Goal: Task Accomplishment & Management: Complete application form

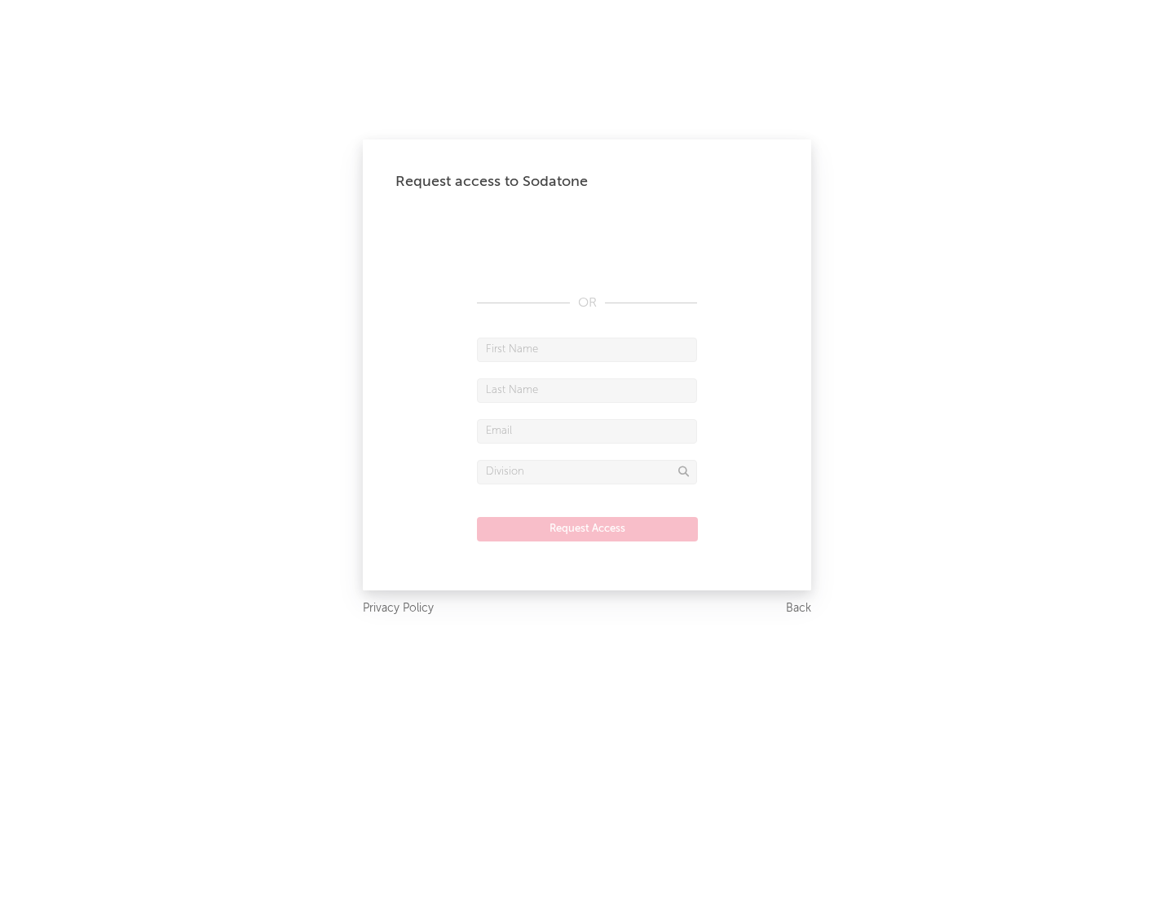
click at [587, 349] on input "text" at bounding box center [587, 349] width 220 height 24
type input "[PERSON_NAME]"
click at [587, 390] on input "text" at bounding box center [587, 390] width 220 height 24
type input "[PERSON_NAME]"
click at [587, 430] on input "text" at bounding box center [587, 431] width 220 height 24
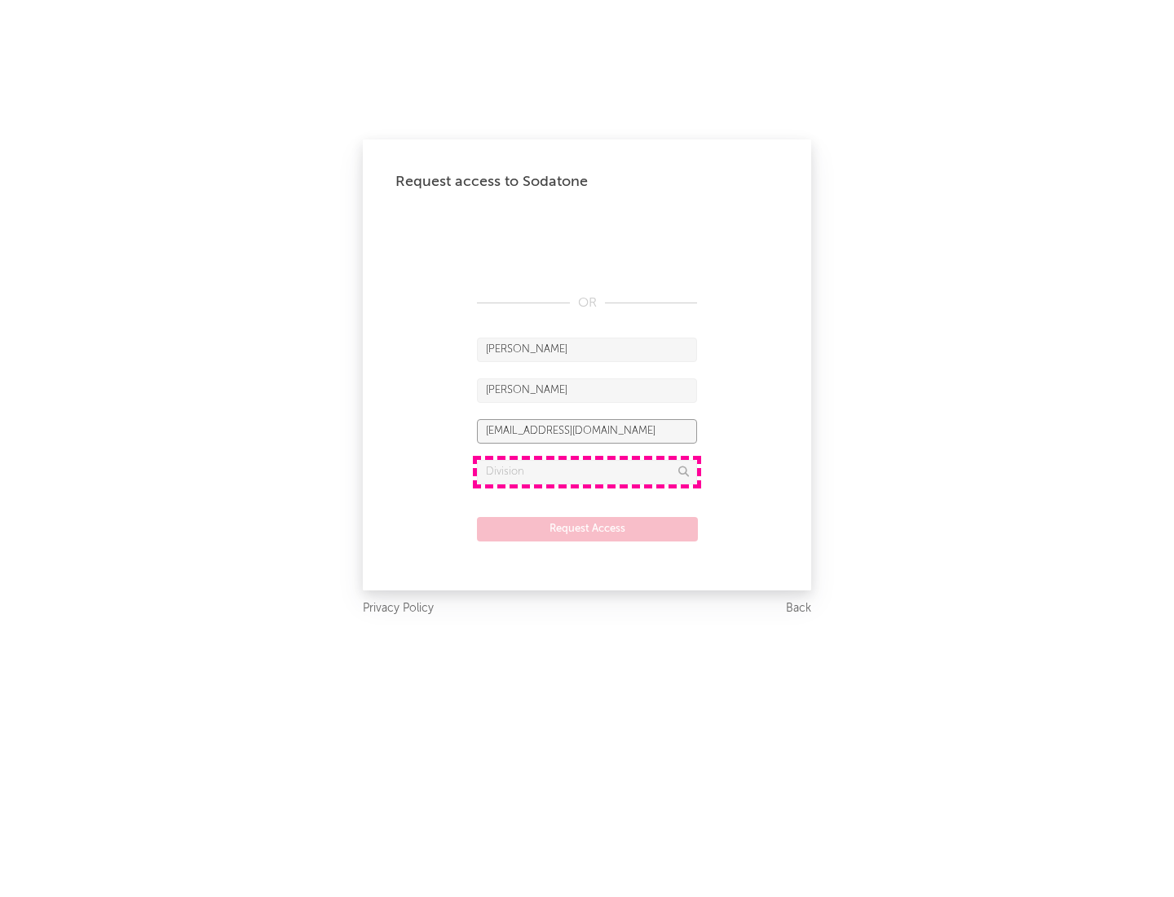
type input "[EMAIL_ADDRESS][DOMAIN_NAME]"
click at [587, 471] on input "text" at bounding box center [587, 472] width 220 height 24
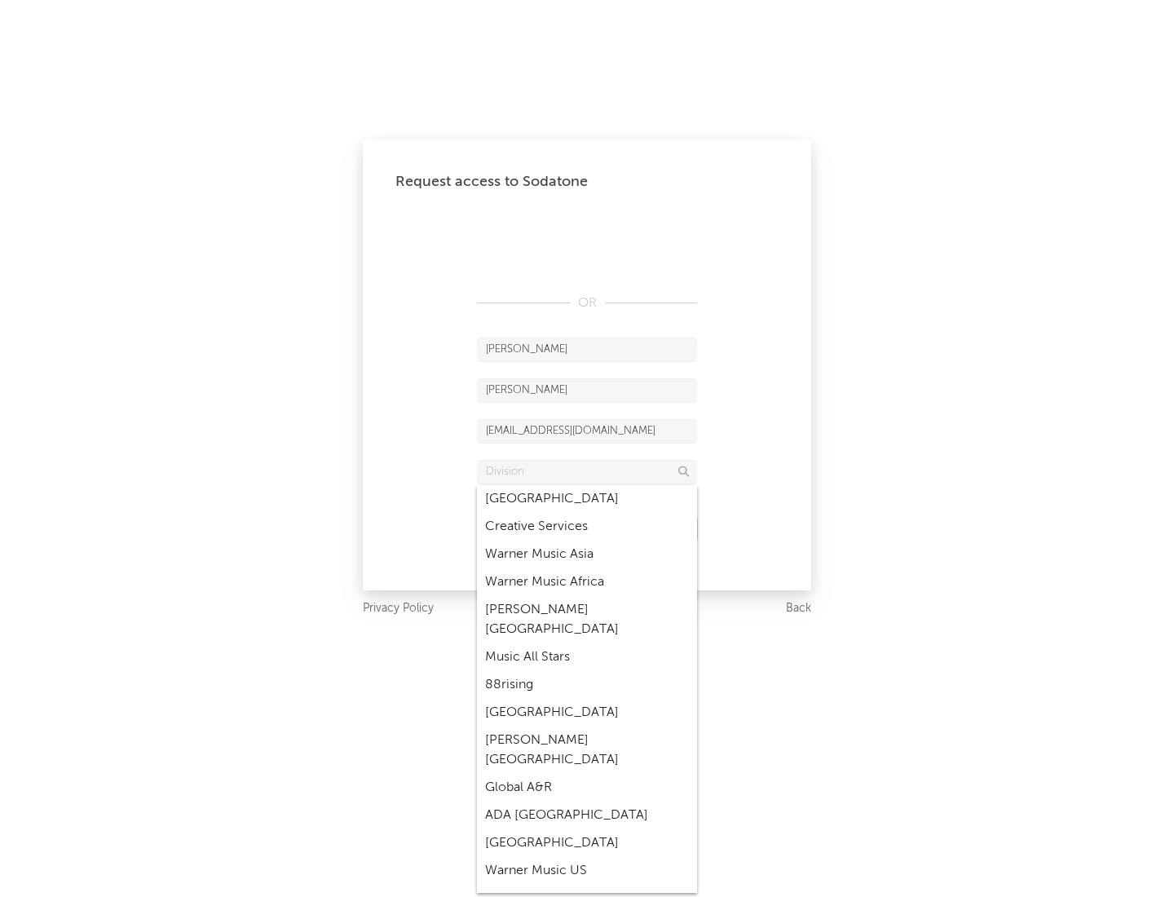
click at [587, 643] on div "Music All Stars" at bounding box center [587, 657] width 220 height 28
type input "Music All Stars"
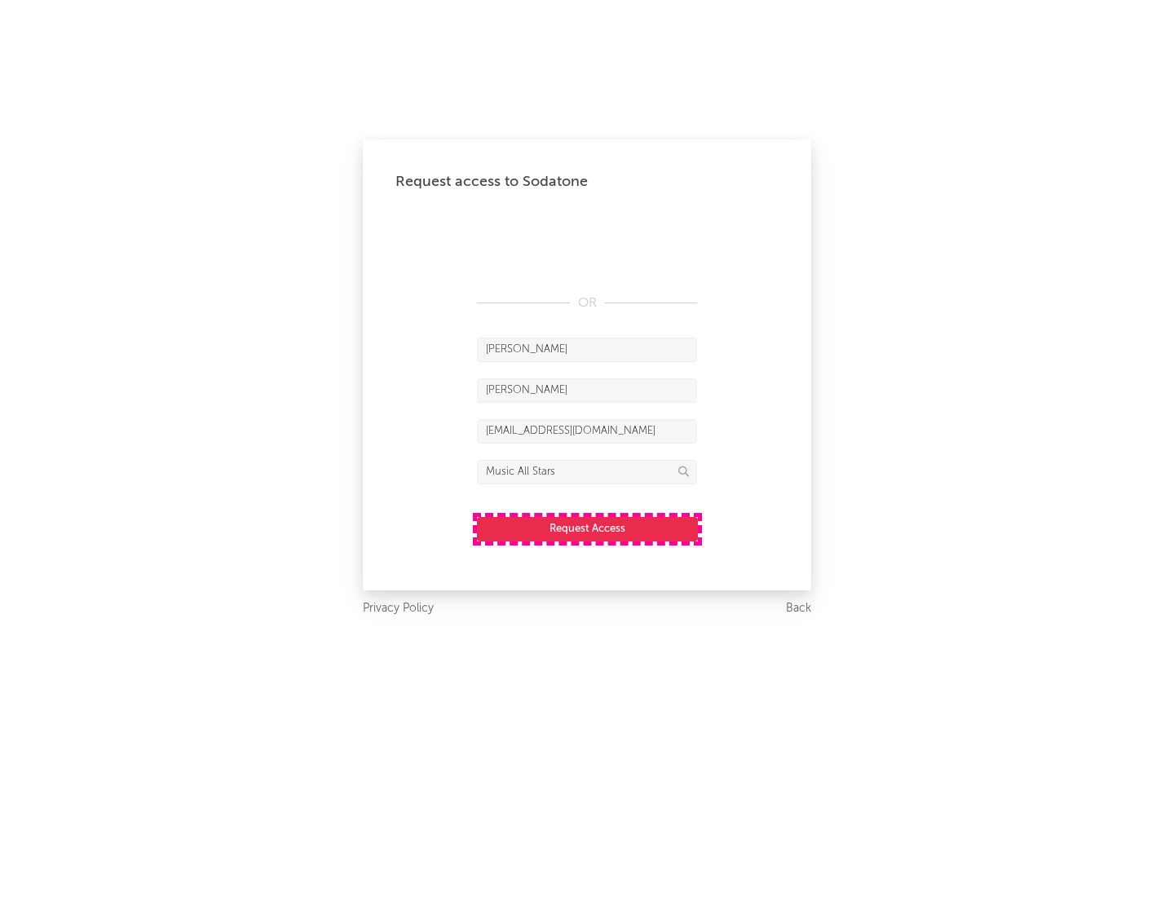
click at [587, 528] on button "Request Access" at bounding box center [587, 529] width 221 height 24
